Goal: Transaction & Acquisition: Purchase product/service

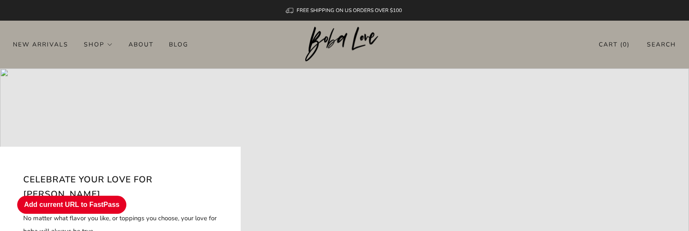
click at [268, 222] on div at bounding box center [344, 206] width 689 height 276
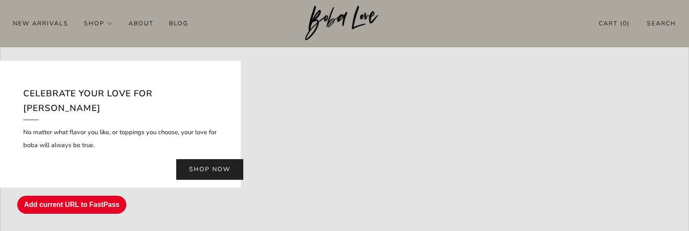
scroll to position [129, 0]
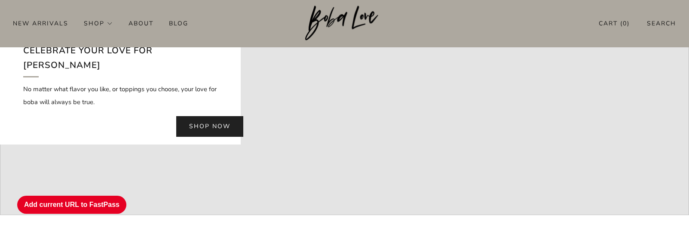
click at [215, 117] on link "Shop now" at bounding box center [209, 126] width 67 height 21
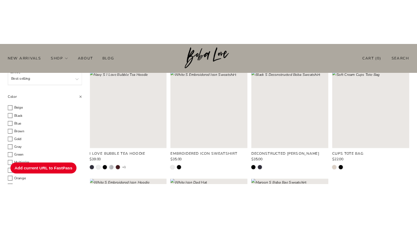
scroll to position [129, 0]
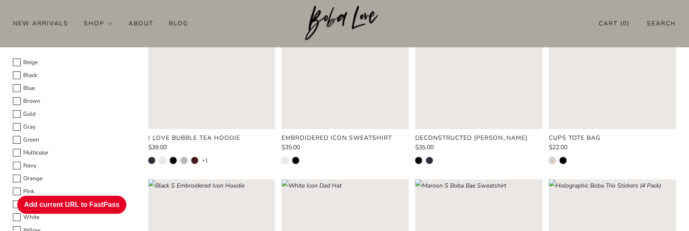
click at [212, 101] on rect "Loading image: Navy S I Love Bubble Tea Hoodie" at bounding box center [211, 65] width 127 height 127
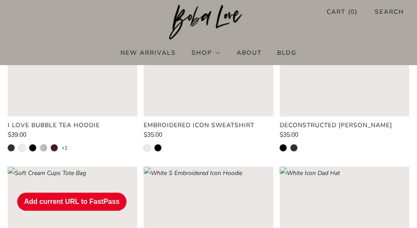
scroll to position [215, 0]
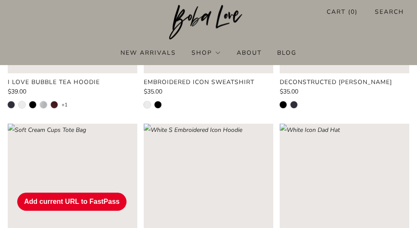
click at [273, 150] on rect "Loading image: Black S Embroidered Icon Hoodie" at bounding box center [208, 187] width 129 height 129
click at [137, 154] on rect "Loading image: Soft Cream Cups Tote Bag" at bounding box center [72, 187] width 129 height 129
click at [349, 123] on rect "Loading image: White Icon Dad Hat" at bounding box center [344, 187] width 129 height 129
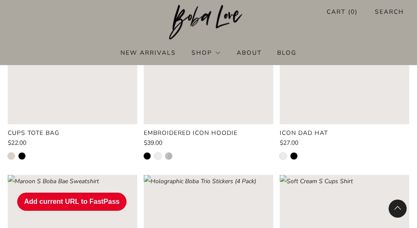
scroll to position [430, 0]
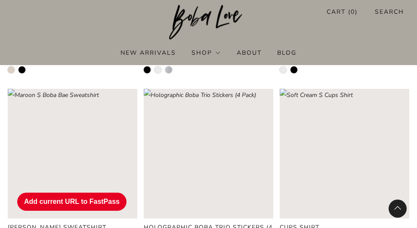
click at [273, 110] on rect "Loading image: Holographic Boba Trio Stickers (4 Pack)" at bounding box center [208, 153] width 129 height 129
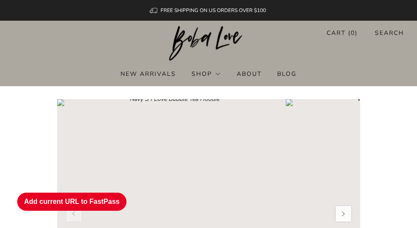
radio input "true"
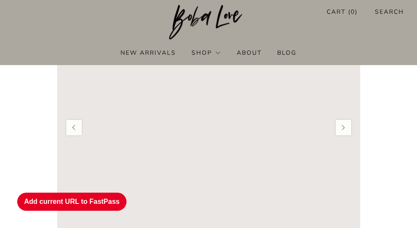
radio input "true"
click at [92, 202] on button "Add current URL to FastPass" at bounding box center [71, 201] width 109 height 18
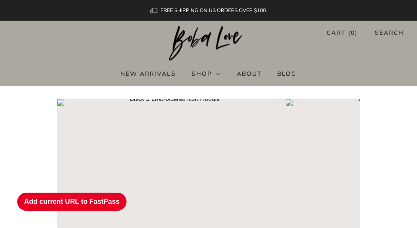
click at [103, 200] on button "Add current URL to FastPass" at bounding box center [71, 201] width 109 height 18
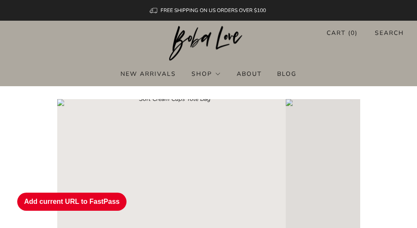
scroll to position [86, 0]
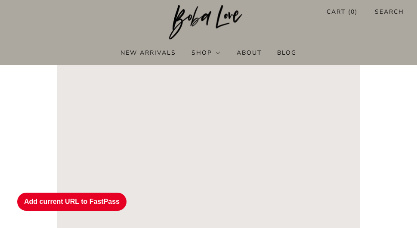
click at [112, 199] on button "Add current URL to FastPass" at bounding box center [71, 201] width 109 height 18
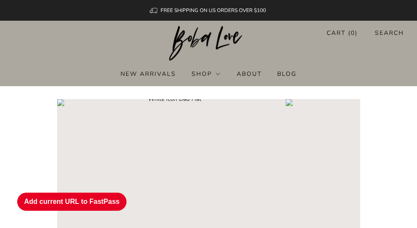
scroll to position [43, 0]
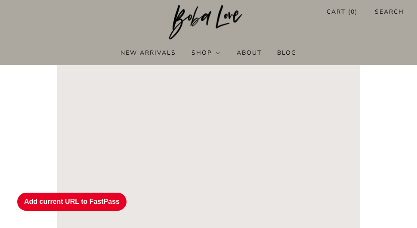
radio input "true"
click at [115, 204] on button "Add current URL to FastPass" at bounding box center [71, 201] width 109 height 18
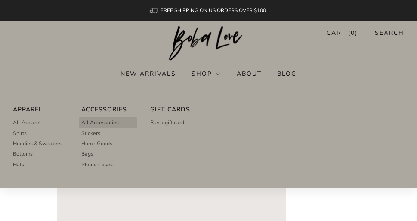
click at [100, 122] on span "All Accessories" at bounding box center [99, 123] width 37 height 8
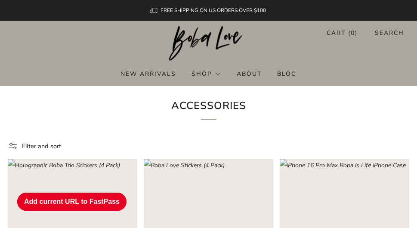
click at [311, 131] on div "Accessories" at bounding box center [209, 110] width 258 height 49
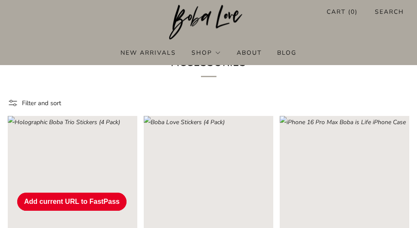
scroll to position [86, 0]
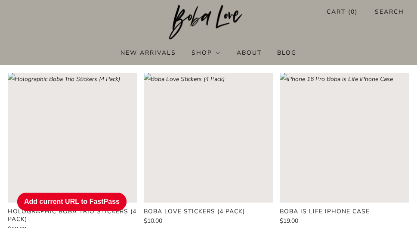
click at [355, 132] on rect "Loading image: iPhone 16 Pro Max Boba is Life iPhone Case" at bounding box center [344, 137] width 129 height 129
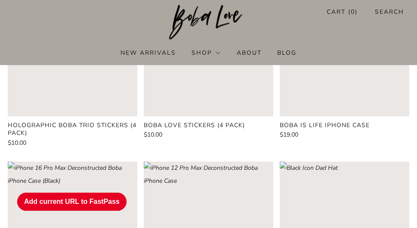
click at [358, 161] on rect "Loading image: White Icon Dad Hat" at bounding box center [344, 225] width 129 height 129
click at [259, 161] on rect "Loading image: iPhone 12 Pro Max Deconstructed Boba iPhone Case" at bounding box center [208, 225] width 129 height 129
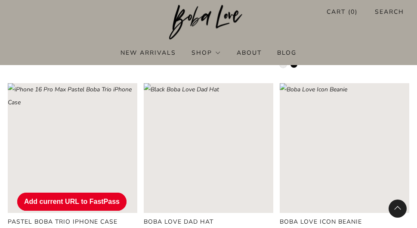
scroll to position [559, 0]
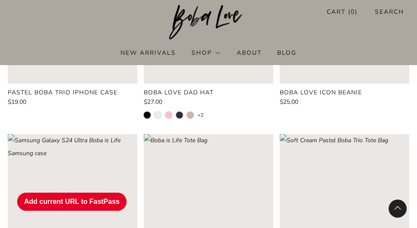
click at [273, 134] on div "Boba is Life Tote Bag $22.00" at bounding box center [205, 217] width 136 height 166
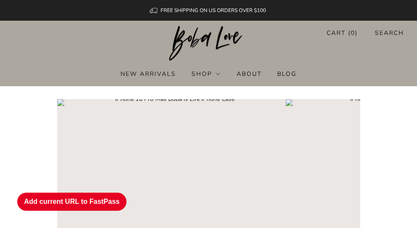
select select "iPhone 12"
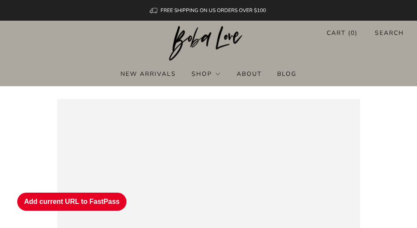
scroll to position [0, 339]
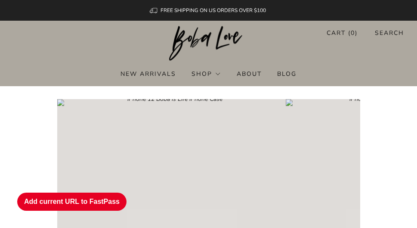
click at [80, 197] on button "Add current URL to FastPass" at bounding box center [71, 201] width 109 height 18
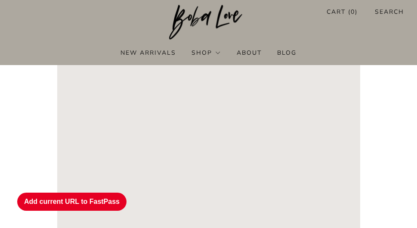
scroll to position [129, 0]
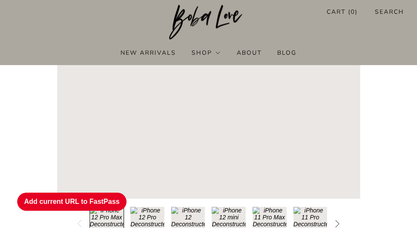
select select "iPhone 11 Pro"
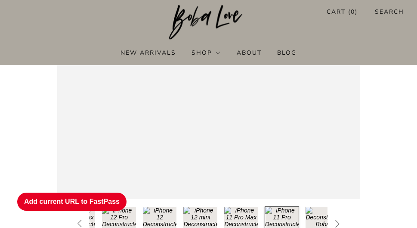
click at [66, 200] on button "Add current URL to FastPass" at bounding box center [71, 201] width 109 height 18
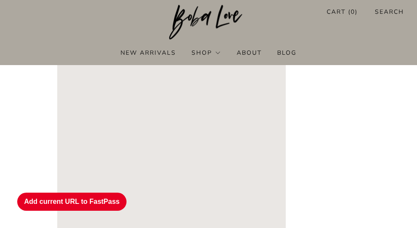
scroll to position [129, 0]
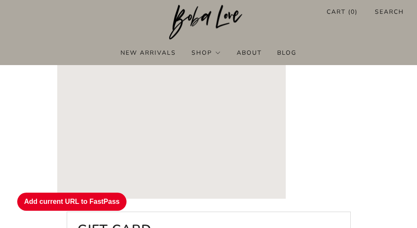
radio input "true"
click at [89, 206] on button "Add current URL to FastPass" at bounding box center [71, 201] width 109 height 18
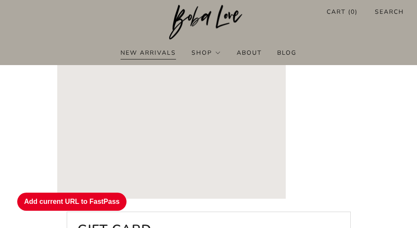
click at [148, 53] on link "New Arrivals" at bounding box center [147, 53] width 55 height 14
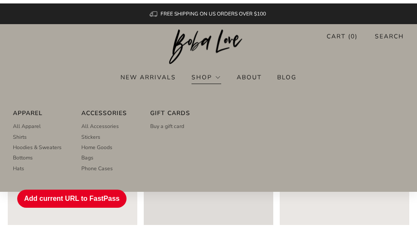
scroll to position [129, 0]
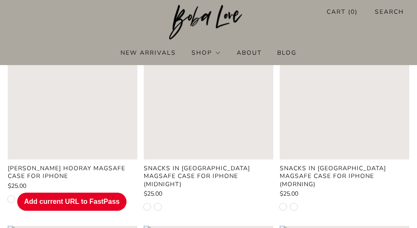
click at [360, 83] on rect "Loading image: Glossy iPhone 14 Snacks in Taiwan MagSafe Case for iPhone (Morni…" at bounding box center [344, 94] width 129 height 129
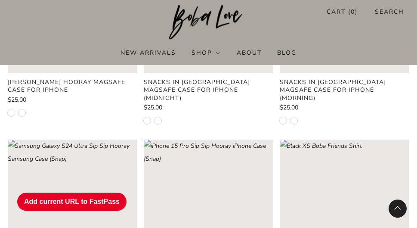
scroll to position [258, 0]
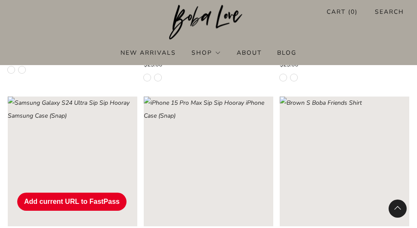
click at [358, 105] on rect "Loading image: Black XS Boba Friends Shirt" at bounding box center [344, 160] width 129 height 129
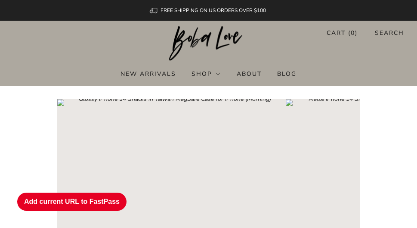
click at [92, 204] on button "Add current URL to FastPass" at bounding box center [71, 201] width 109 height 18
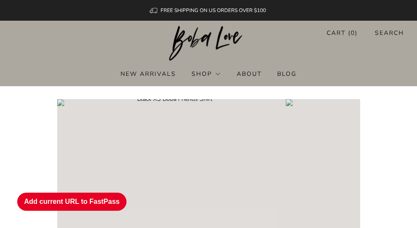
scroll to position [43, 0]
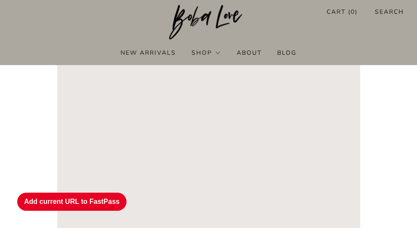
radio input "true"
radio input "false"
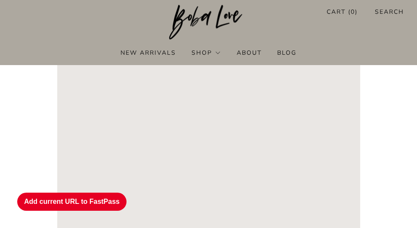
radio input "true"
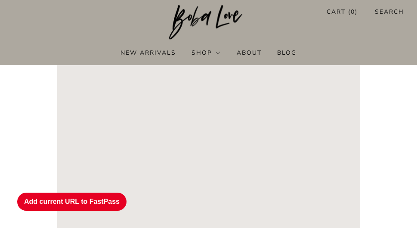
click at [92, 204] on button "Add current URL to FastPass" at bounding box center [71, 201] width 109 height 18
